Goal: Task Accomplishment & Management: Use online tool/utility

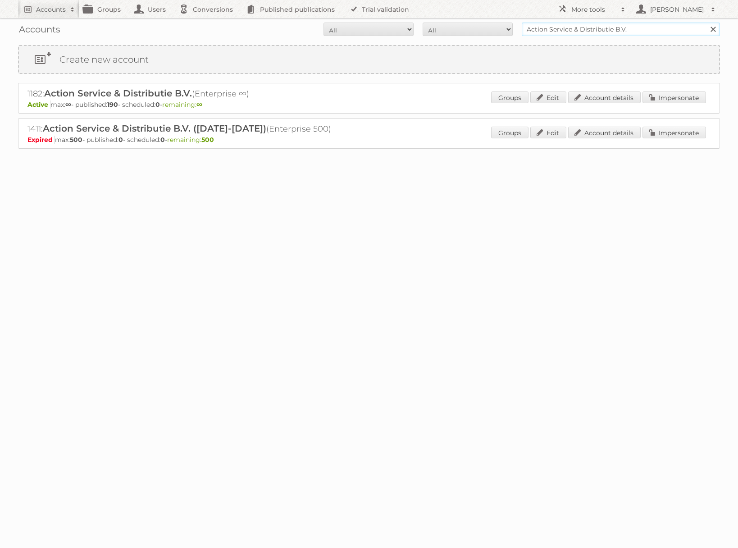
click at [616, 34] on input "Action Service & Distributie B.V." at bounding box center [621, 30] width 198 height 14
type input "edeka ict"
click at [706, 23] on input "Search" at bounding box center [713, 30] width 14 height 14
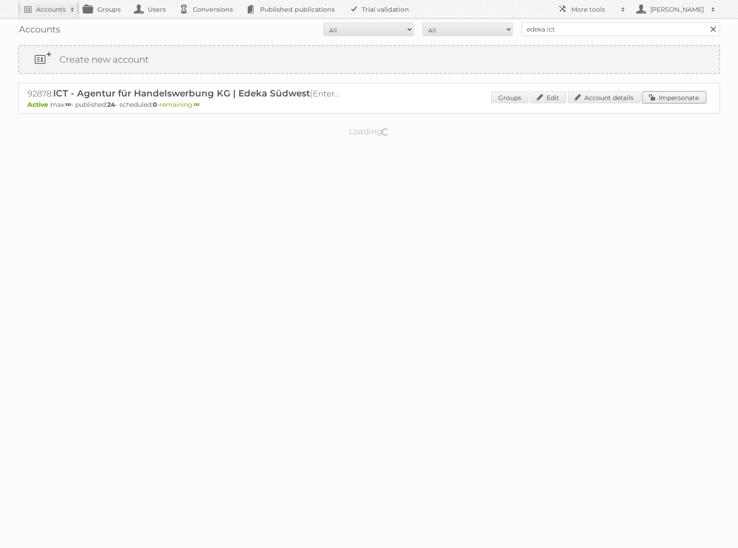
click at [673, 101] on link "Impersonate" at bounding box center [675, 97] width 64 height 12
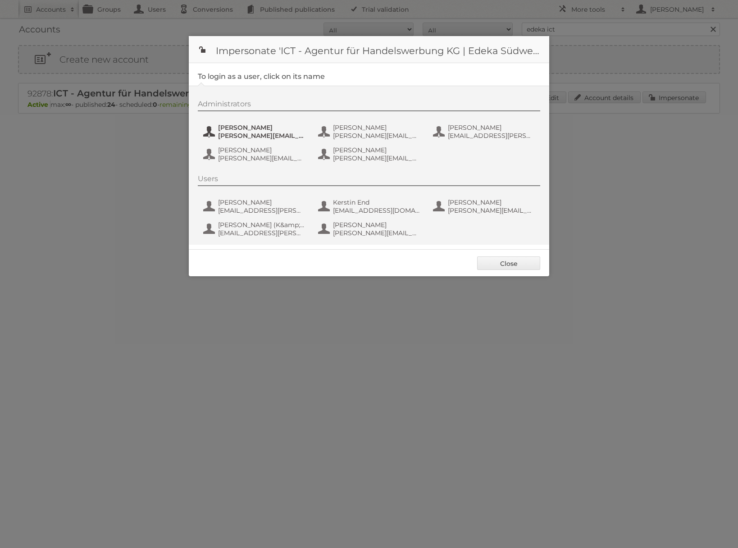
click at [288, 126] on span "Benjamin Discher" at bounding box center [261, 127] width 87 height 8
